Goal: Find specific page/section: Find specific page/section

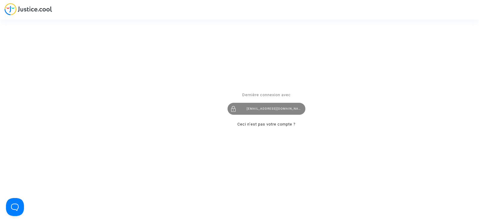
click at [278, 110] on div "juridique.par@tunisair.fr" at bounding box center [267, 109] width 78 height 12
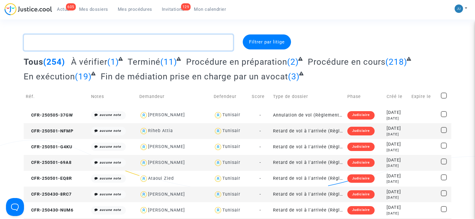
click at [60, 44] on textarea at bounding box center [128, 42] width 209 height 16
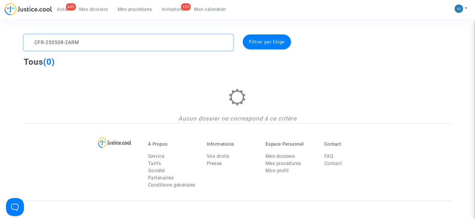
type textarea "CFR-250508-2ARM"
click at [266, 45] on div "Filtrer par litige" at bounding box center [266, 41] width 48 height 15
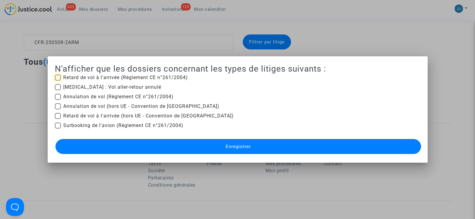
click at [56, 78] on span at bounding box center [58, 78] width 6 height 6
click at [57, 81] on input "Retard de vol à l'arrivée (Règlement CE n°261/2004)" at bounding box center [57, 81] width 0 height 0
checkbox input "true"
click at [56, 88] on span at bounding box center [58, 87] width 6 height 6
click at [57, 90] on input "[MEDICAL_DATA] : Vol aller-retour annulé" at bounding box center [57, 90] width 0 height 0
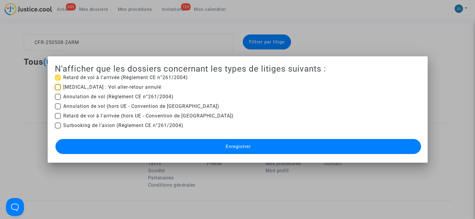
checkbox input "true"
click at [55, 95] on span at bounding box center [58, 97] width 6 height 6
click at [57, 100] on input "Annulation de vol (Règlement CE n°261/2004)" at bounding box center [57, 100] width 0 height 0
checkbox input "true"
click at [57, 107] on span at bounding box center [58, 106] width 6 height 6
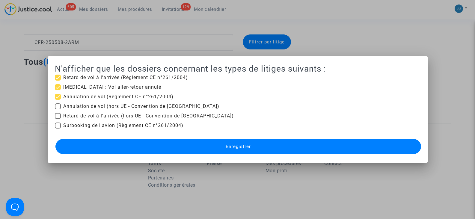
click at [57, 109] on input "Annulation de vol (hors UE - Convention de [GEOGRAPHIC_DATA])" at bounding box center [57, 109] width 0 height 0
checkbox input "true"
click at [57, 114] on span at bounding box center [58, 116] width 6 height 6
click at [57, 119] on input "Retard de vol à l'arrivée (hors UE - Convention de [GEOGRAPHIC_DATA])" at bounding box center [57, 119] width 0 height 0
checkbox input "true"
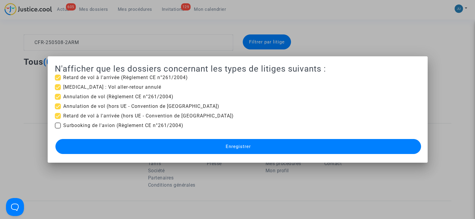
click at [56, 124] on span at bounding box center [58, 125] width 6 height 6
click at [57, 128] on input "Surbooking de l'avion (Règlement CE n°261/2004)" at bounding box center [57, 128] width 0 height 0
checkbox input "true"
click at [220, 147] on button "Enregistrer" at bounding box center [237, 146] width 365 height 15
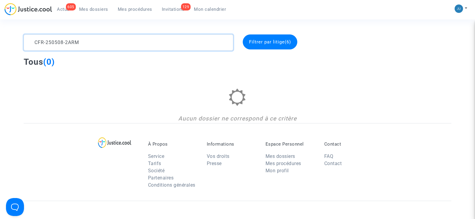
drag, startPoint x: 88, startPoint y: 44, endPoint x: 0, endPoint y: 35, distance: 88.7
click at [0, 35] on div "CFR-250508-2ARM Filtrer par litige (6) Tous (0) Aucun dossier ne correspond à c…" at bounding box center [237, 78] width 475 height 89
type textarea "POINTE"
click at [277, 44] on span "Filtrer par litige (6)" at bounding box center [270, 41] width 42 height 5
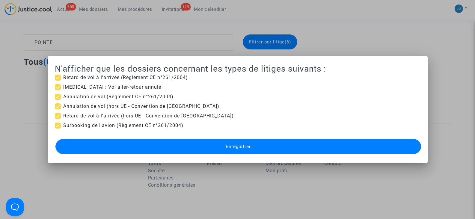
click at [267, 145] on button "Enregistrer" at bounding box center [237, 146] width 365 height 15
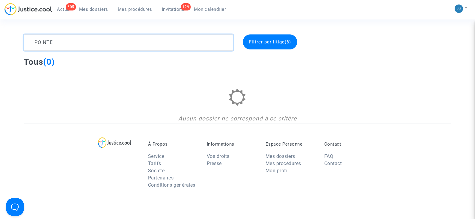
drag, startPoint x: 58, startPoint y: 47, endPoint x: 18, endPoint y: 47, distance: 40.1
click at [18, 47] on div "POINTE Filtrer par litige (6) Tous (0) Aucun dossier ne correspond à ce critère" at bounding box center [237, 78] width 475 height 89
click at [259, 42] on span "Filtrer par litige (6)" at bounding box center [270, 41] width 42 height 5
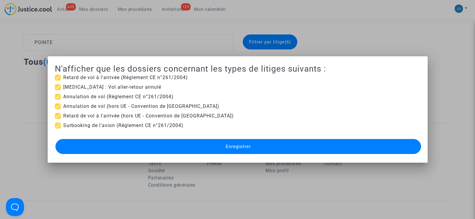
click at [55, 75] on span at bounding box center [58, 78] width 6 height 6
click at [57, 81] on input "Retard de vol à l'arrivée (Règlement CE n°261/2004)" at bounding box center [57, 81] width 0 height 0
checkbox input "false"
click at [56, 85] on span at bounding box center [58, 87] width 6 height 6
click at [57, 90] on input "[MEDICAL_DATA] : Vol aller-retour annulé" at bounding box center [57, 90] width 0 height 0
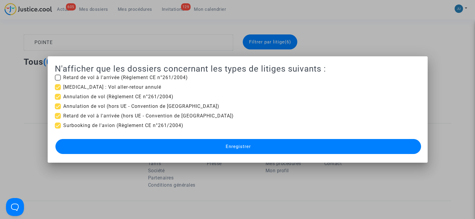
checkbox input "false"
click at [57, 98] on span at bounding box center [58, 97] width 6 height 6
click at [57, 100] on input "Annulation de vol (Règlement CE n°261/2004)" at bounding box center [57, 100] width 0 height 0
checkbox input "false"
click at [57, 105] on span at bounding box center [58, 106] width 6 height 6
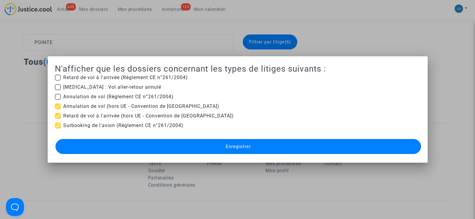
click at [57, 109] on input "Annulation de vol (hors UE - Convention de [GEOGRAPHIC_DATA])" at bounding box center [57, 109] width 0 height 0
checkbox input "false"
click at [56, 115] on span at bounding box center [58, 116] width 6 height 6
click at [57, 119] on input "Retard de vol à l'arrivée (hors UE - Convention de [GEOGRAPHIC_DATA])" at bounding box center [57, 119] width 0 height 0
checkbox input "false"
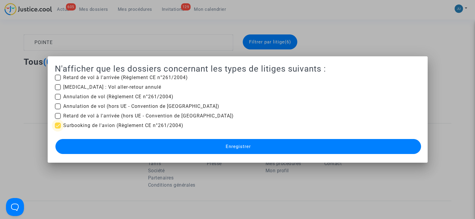
click at [56, 125] on span at bounding box center [58, 125] width 6 height 6
click at [57, 128] on input "Surbooking de l'avion (Règlement CE n°261/2004)" at bounding box center [57, 128] width 0 height 0
checkbox input "false"
click at [140, 147] on button "Enregistrer" at bounding box center [237, 146] width 365 height 15
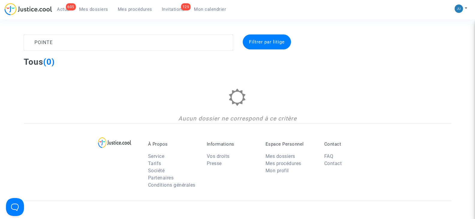
click at [97, 10] on span "Mes dossiers" at bounding box center [93, 9] width 29 height 5
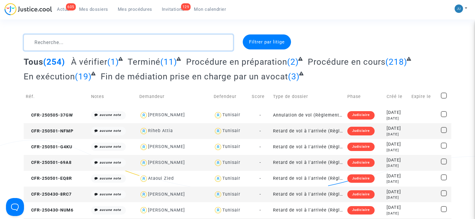
click at [78, 46] on textarea at bounding box center [128, 42] width 209 height 16
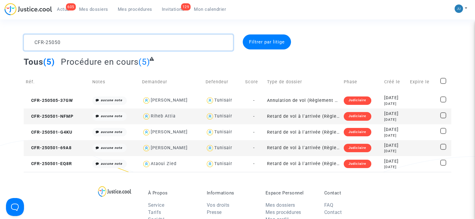
drag, startPoint x: 63, startPoint y: 45, endPoint x: 0, endPoint y: 43, distance: 62.9
click at [0, 43] on div "CFR-25050 Filtrer par litige Tous (5) Procédure en cours (5) Réf. Notes Demande…" at bounding box center [237, 102] width 475 height 137
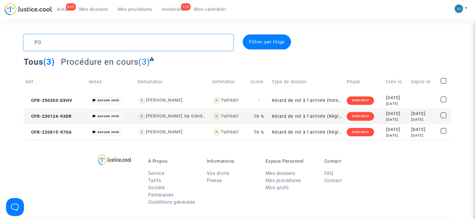
type textarea "P"
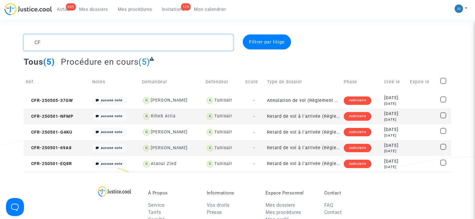
type textarea "C"
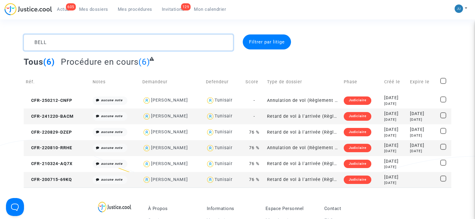
type textarea "BELL"
click at [137, 10] on span "Mes procédures" at bounding box center [135, 9] width 34 height 5
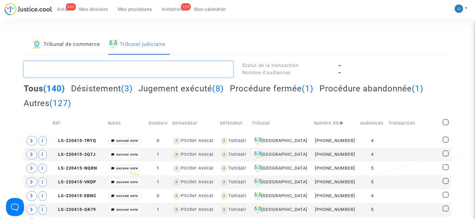
click at [68, 73] on textarea at bounding box center [128, 69] width 209 height 16
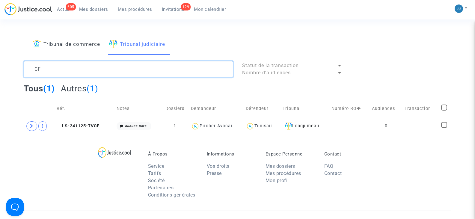
type textarea "C"
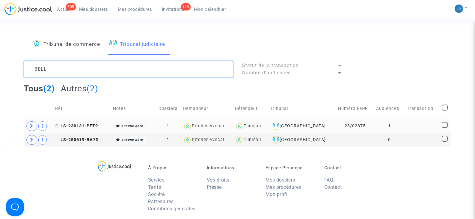
type textarea "BELL"
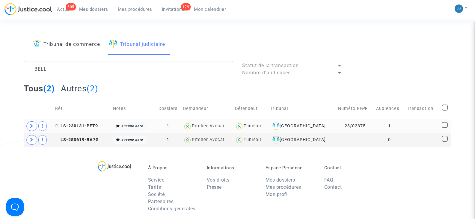
click at [88, 126] on span "LS-230131-PFT9" at bounding box center [76, 125] width 43 height 5
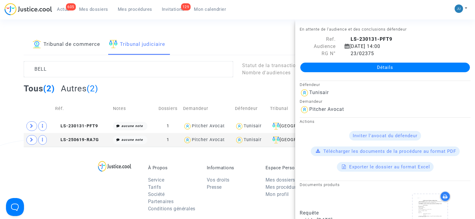
click at [138, 83] on div "Tous (2) Autres (2)" at bounding box center [237, 90] width 427 height 15
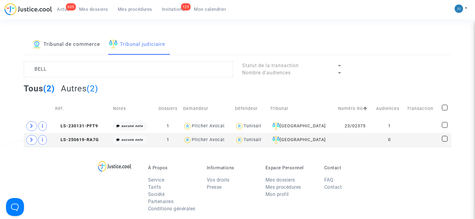
click at [81, 42] on link "Tribunal de commerce" at bounding box center [66, 44] width 67 height 20
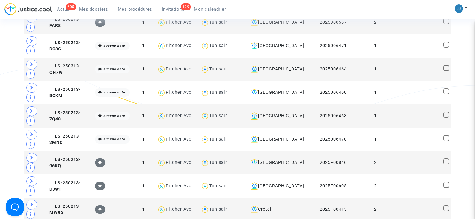
scroll to position [539, 0]
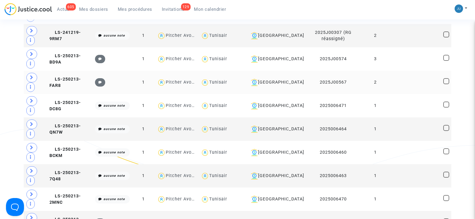
click at [332, 81] on td "2025J00567" at bounding box center [332, 82] width 57 height 23
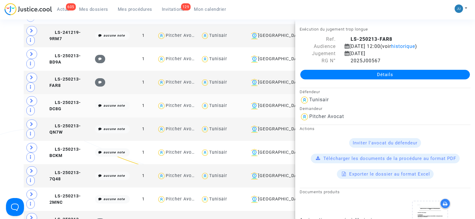
click at [211, 101] on td "Tunisair" at bounding box center [222, 105] width 48 height 23
click at [95, 7] on span "Mes dossiers" at bounding box center [93, 9] width 29 height 5
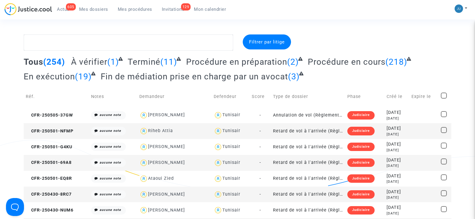
click at [35, 61] on span "Tous" at bounding box center [33, 62] width 19 height 10
click at [53, 60] on span "(254)" at bounding box center [54, 62] width 22 height 10
click at [392, 60] on span "(218)" at bounding box center [396, 62] width 22 height 10
click at [142, 10] on span "Mes procédures" at bounding box center [135, 9] width 34 height 5
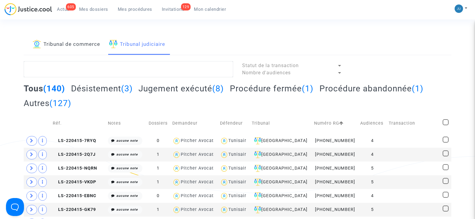
click at [173, 9] on span "Invitations" at bounding box center [173, 9] width 23 height 5
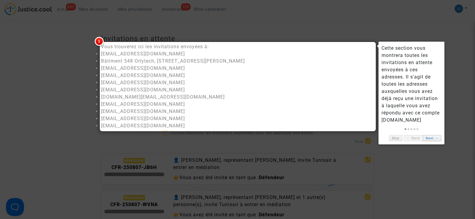
click at [431, 140] on link "Next →" at bounding box center [431, 138] width 19 height 6
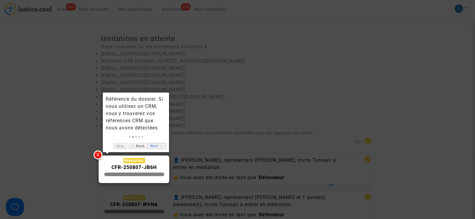
click at [157, 146] on link "Next →" at bounding box center [156, 146] width 19 height 6
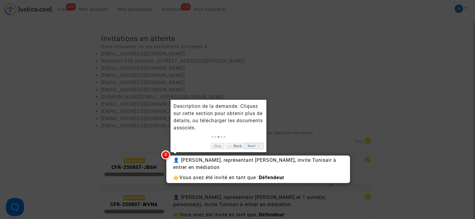
click at [251, 146] on link "Next →" at bounding box center [254, 146] width 19 height 6
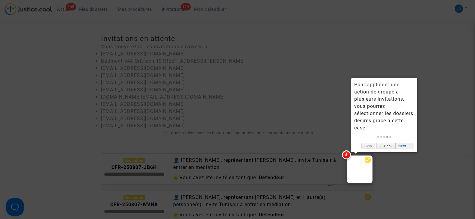
click at [405, 147] on link "Next →" at bounding box center [404, 146] width 19 height 6
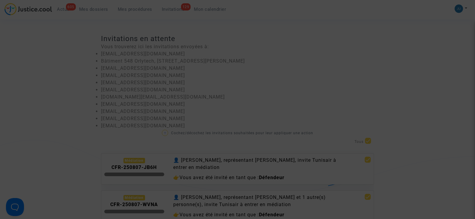
scroll to position [180, 0]
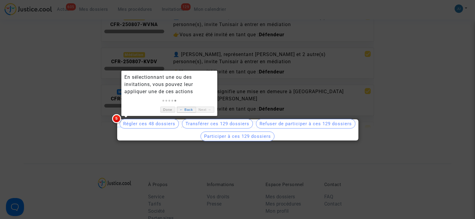
click at [183, 107] on link "← Back" at bounding box center [186, 110] width 19 height 6
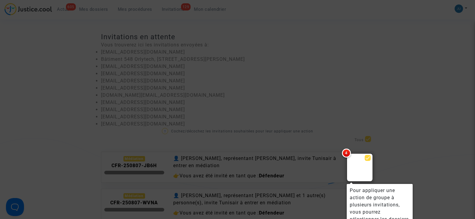
scroll to position [0, 0]
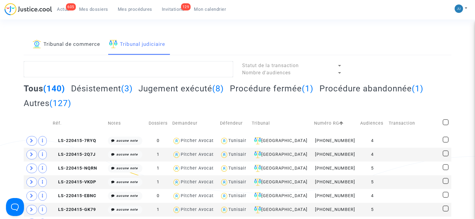
click at [104, 7] on span "Mes dossiers" at bounding box center [93, 9] width 29 height 5
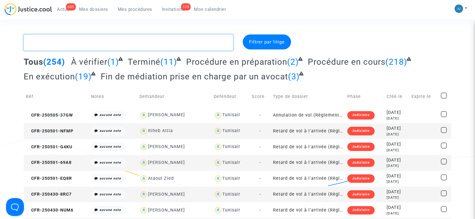
click at [75, 46] on textarea at bounding box center [128, 42] width 209 height 16
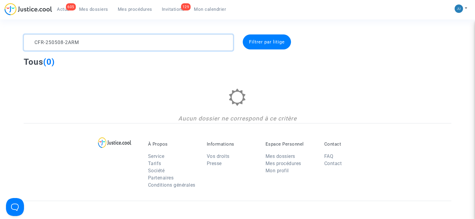
type textarea "CFR-250508-2ARM"
